Goal: Task Accomplishment & Management: Manage account settings

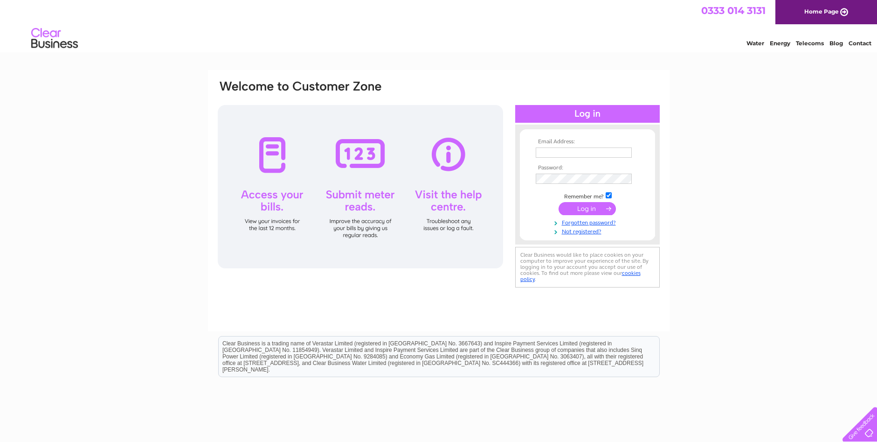
type input "[EMAIL_ADDRESS][DOMAIN_NAME]"
click at [593, 206] on input "submit" at bounding box center [587, 208] width 57 height 13
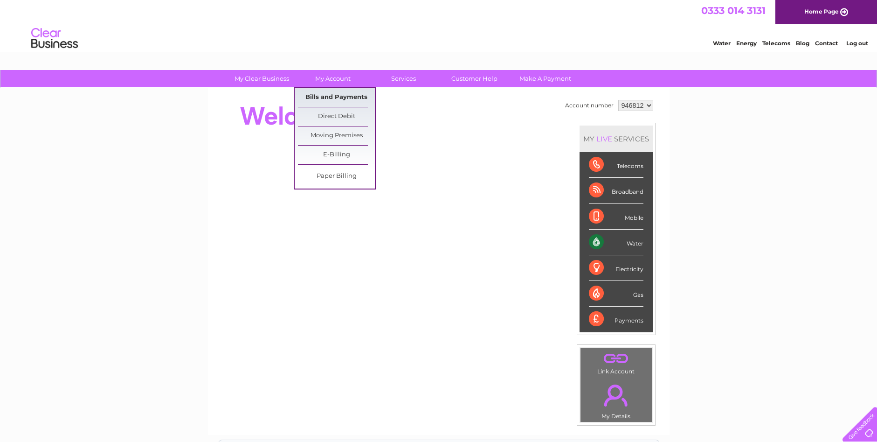
click at [331, 95] on link "Bills and Payments" at bounding box center [336, 97] width 77 height 19
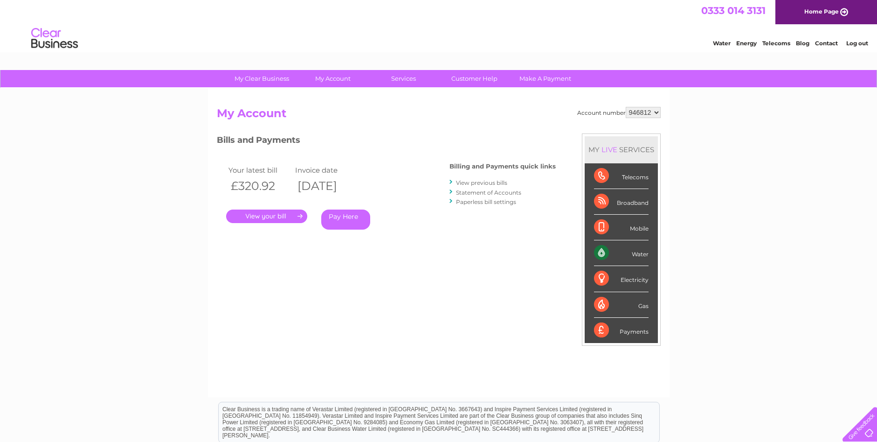
click at [267, 214] on link "." at bounding box center [266, 216] width 81 height 14
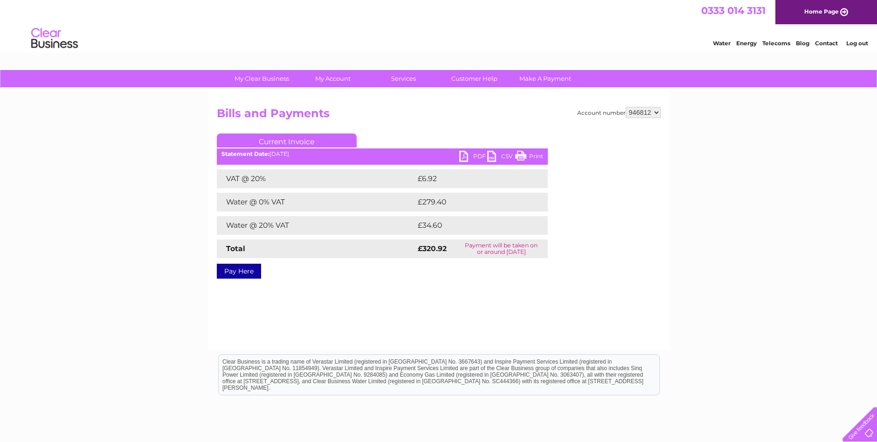
click at [464, 152] on link "PDF" at bounding box center [473, 158] width 28 height 14
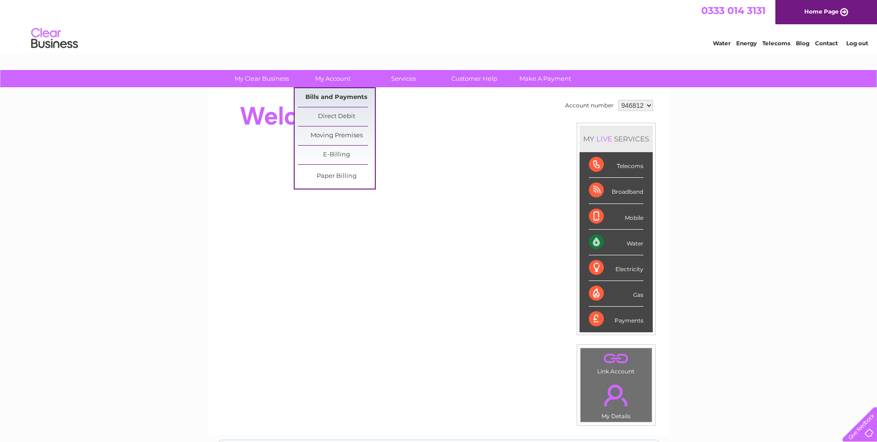
click at [331, 95] on link "Bills and Payments" at bounding box center [336, 97] width 77 height 19
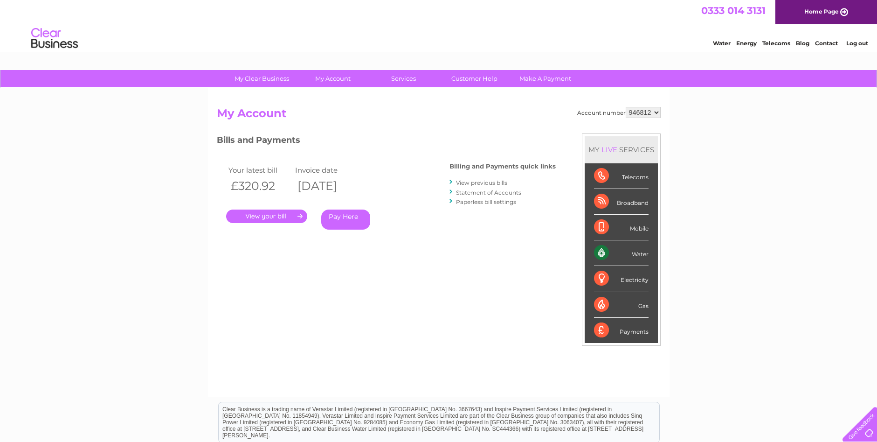
click at [274, 208] on div ". Pay Here" at bounding box center [319, 202] width 187 height 14
click at [272, 216] on link "." at bounding box center [266, 216] width 81 height 14
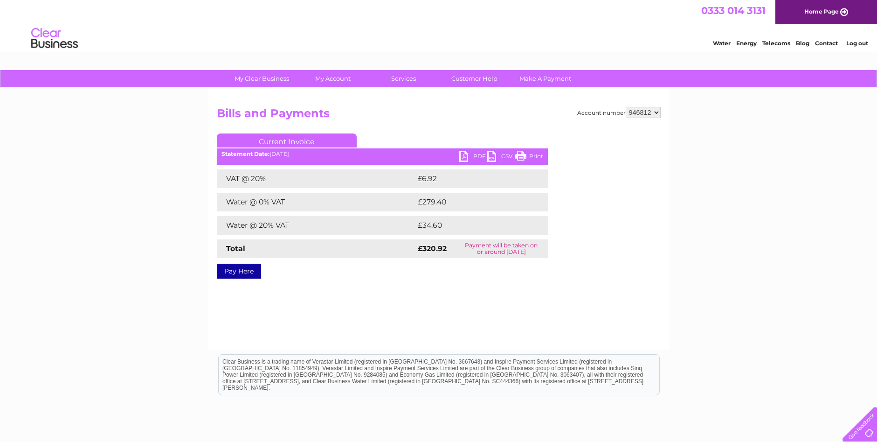
click at [465, 155] on link "PDF" at bounding box center [473, 158] width 28 height 14
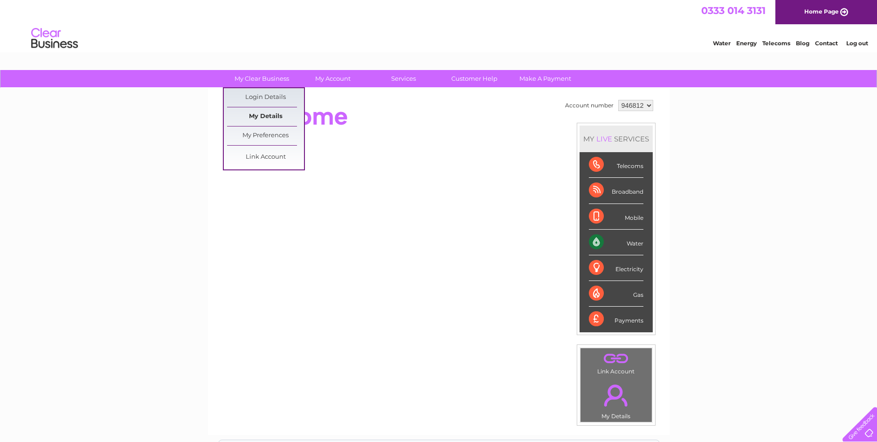
click at [266, 116] on link "My Details" at bounding box center [265, 116] width 77 height 19
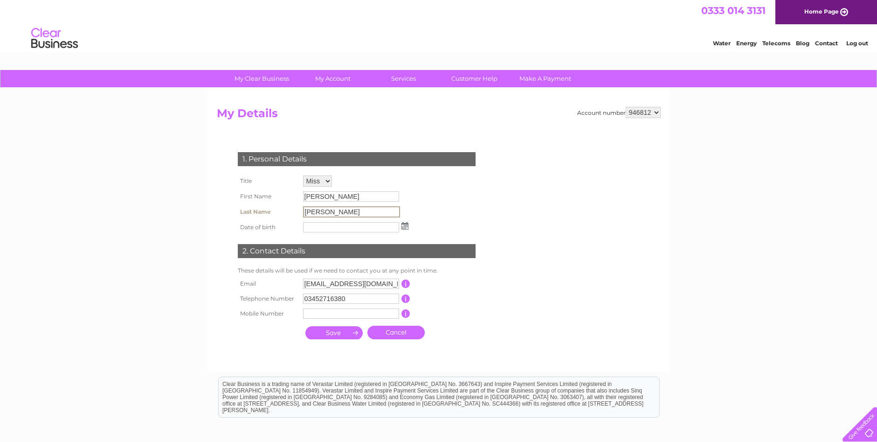
drag, startPoint x: 348, startPoint y: 211, endPoint x: 269, endPoint y: 206, distance: 79.0
click at [269, 206] on tr "Last Name [PERSON_NAME]" at bounding box center [323, 212] width 175 height 16
click at [355, 217] on input "[PERSON_NAME]" at bounding box center [351, 211] width 97 height 11
drag, startPoint x: 351, startPoint y: 212, endPoint x: 287, endPoint y: 201, distance: 64.5
click at [287, 201] on tbody "Title Mr Mrs Ms Miss Dr Rev Prof Other First Name [PERSON_NAME] Last Name [PERS…" at bounding box center [323, 204] width 175 height 62
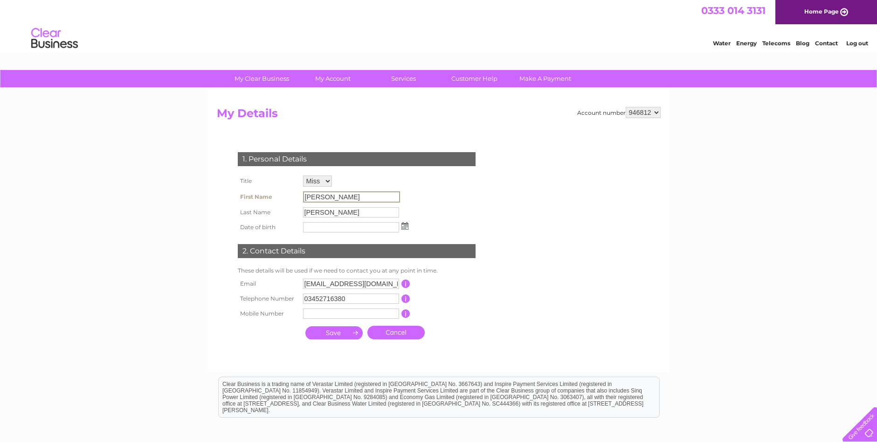
click at [348, 194] on input "[PERSON_NAME]" at bounding box center [351, 196] width 97 height 11
click at [341, 332] on input "submit" at bounding box center [334, 331] width 57 height 13
click at [341, 332] on input "submit" at bounding box center [334, 332] width 57 height 13
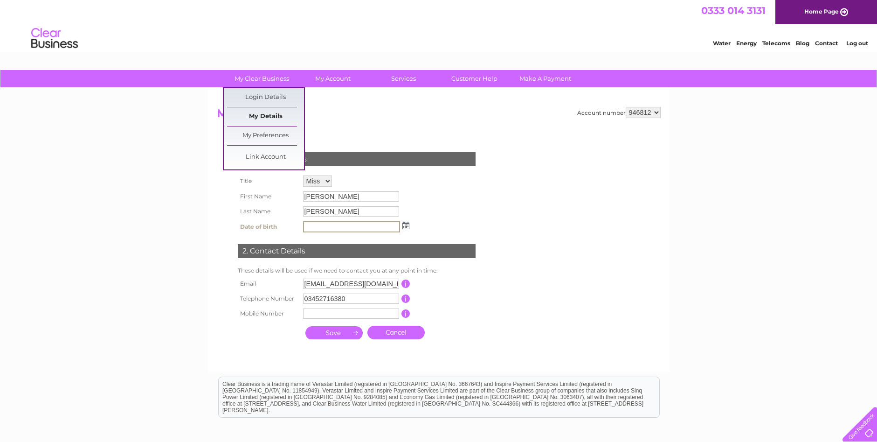
click at [274, 112] on link "My Details" at bounding box center [265, 116] width 77 height 19
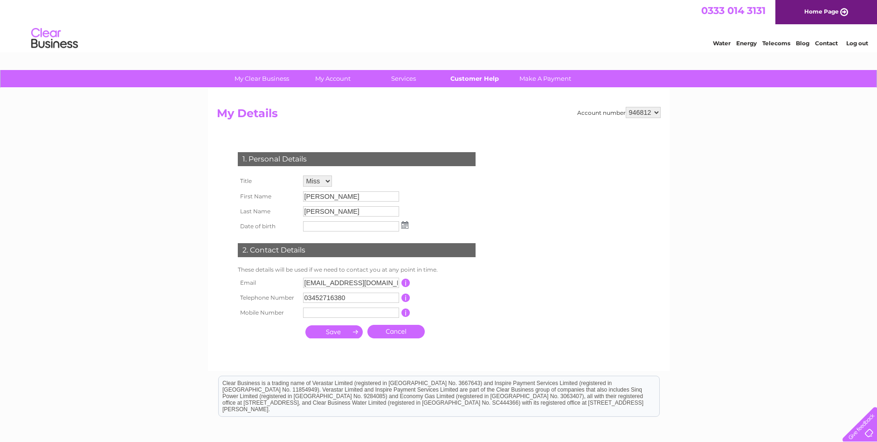
click at [473, 81] on link "Customer Help" at bounding box center [474, 78] width 77 height 17
